Goal: Task Accomplishment & Management: Use online tool/utility

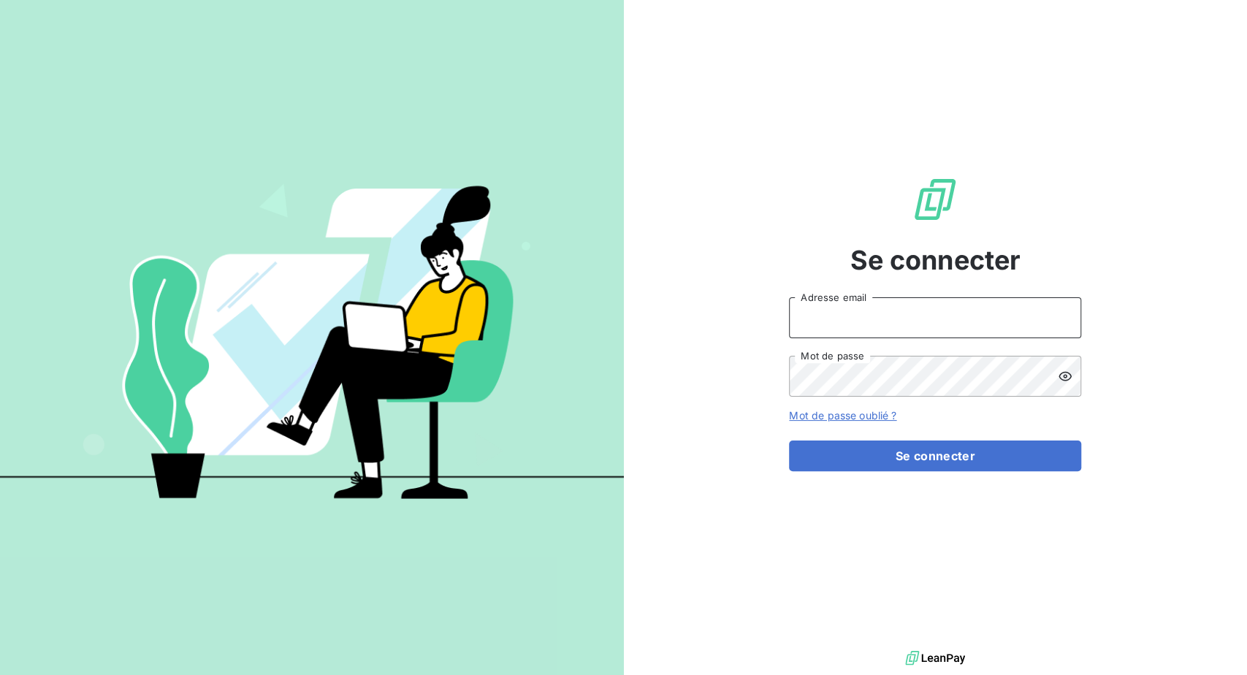
type input "[PERSON_NAME][EMAIL_ADDRESS][PERSON_NAME][DOMAIN_NAME]"
click at [26, 346] on img at bounding box center [312, 337] width 624 height 391
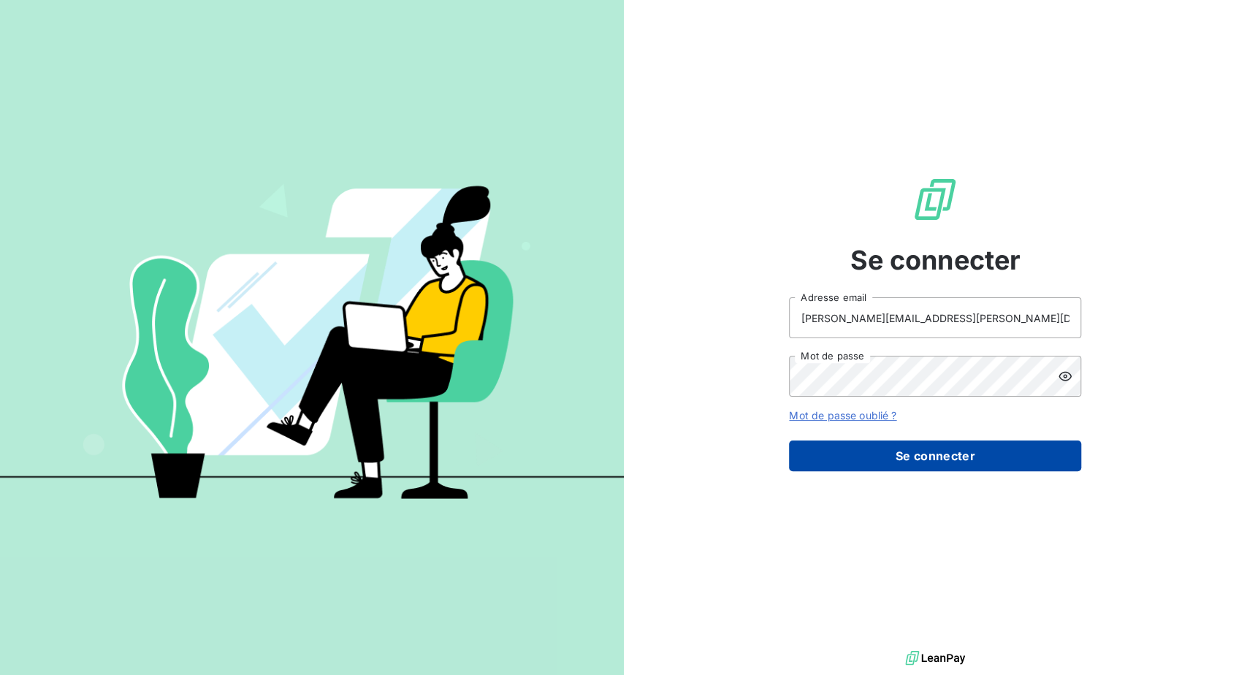
click at [900, 471] on button "Se connecter" at bounding box center [935, 456] width 292 height 31
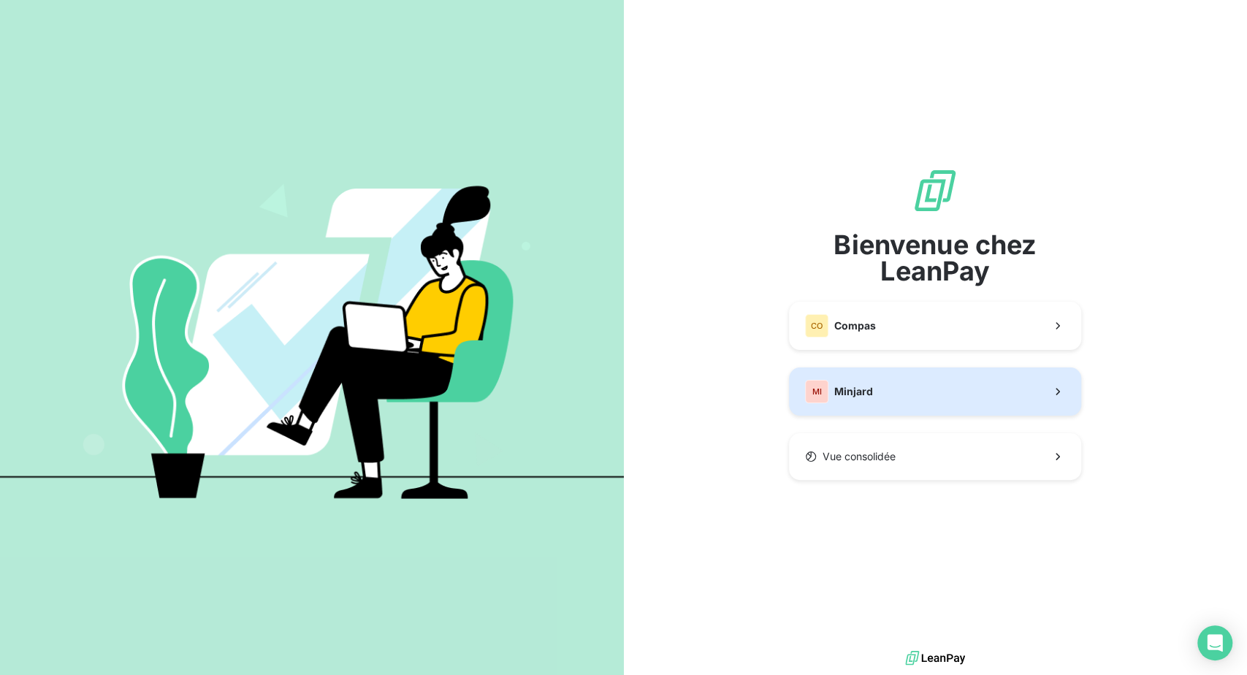
click at [856, 399] on span "Minjard" at bounding box center [853, 391] width 39 height 15
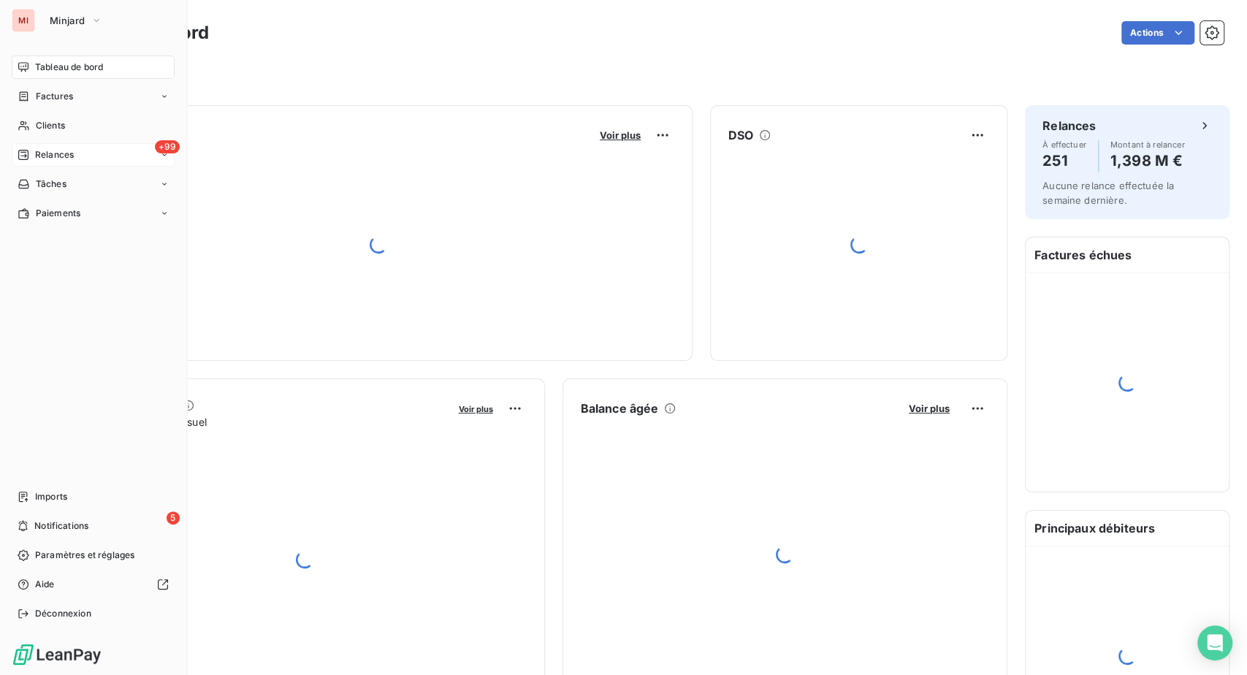
click at [72, 167] on div "+99 Relances" at bounding box center [93, 154] width 163 height 23
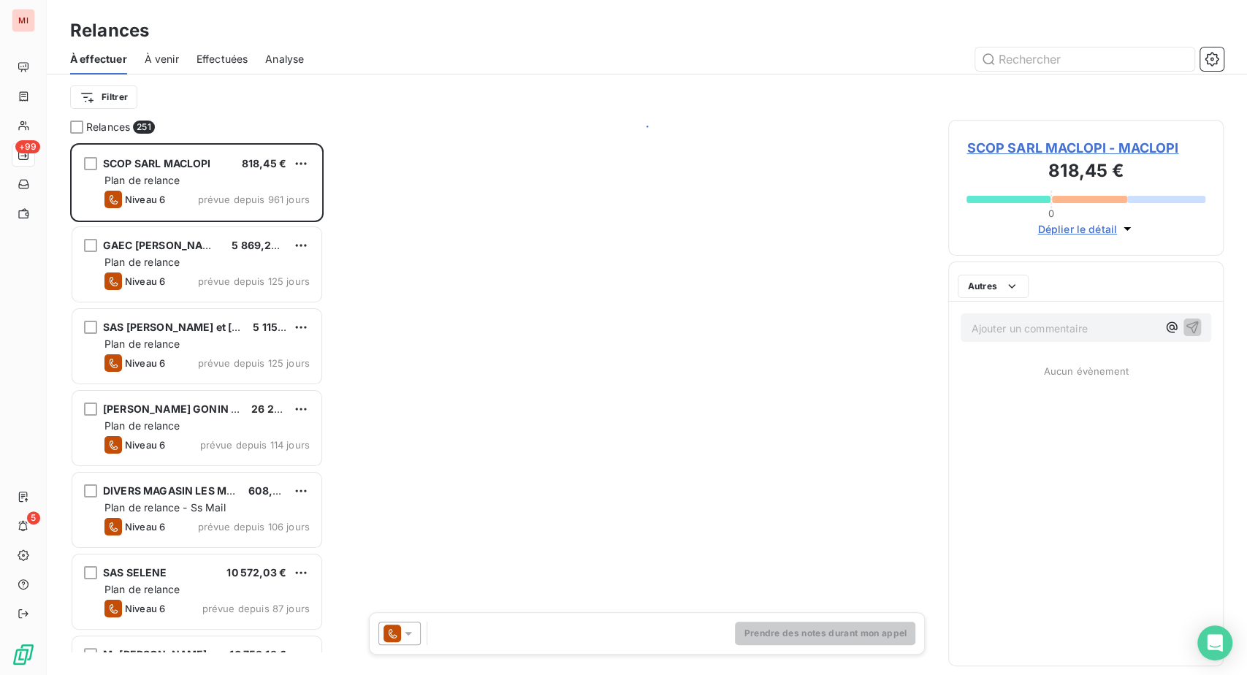
scroll to position [495, 241]
